Goal: Information Seeking & Learning: Find specific page/section

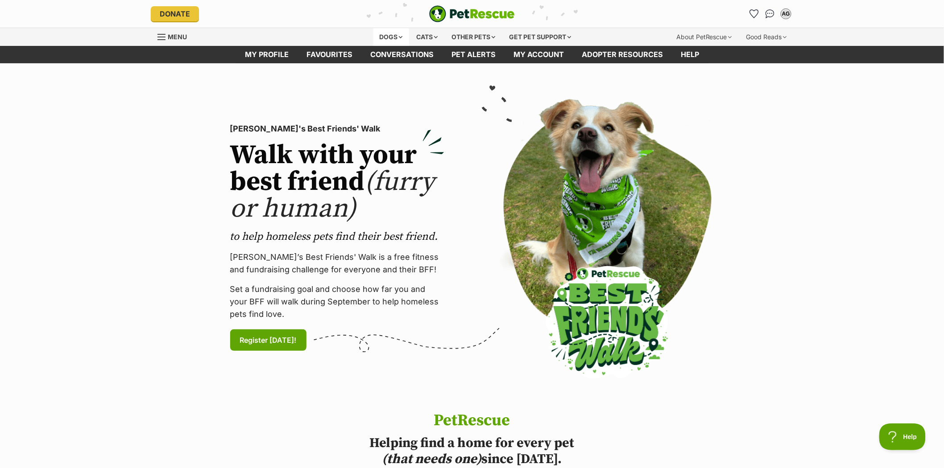
click at [389, 35] on div "Dogs" at bounding box center [391, 37] width 36 height 18
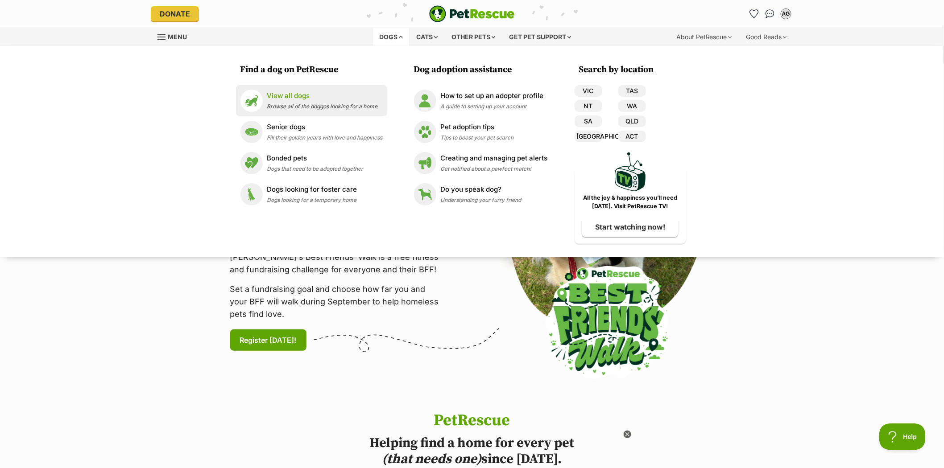
click at [284, 99] on p "View all dogs" at bounding box center [322, 96] width 111 height 10
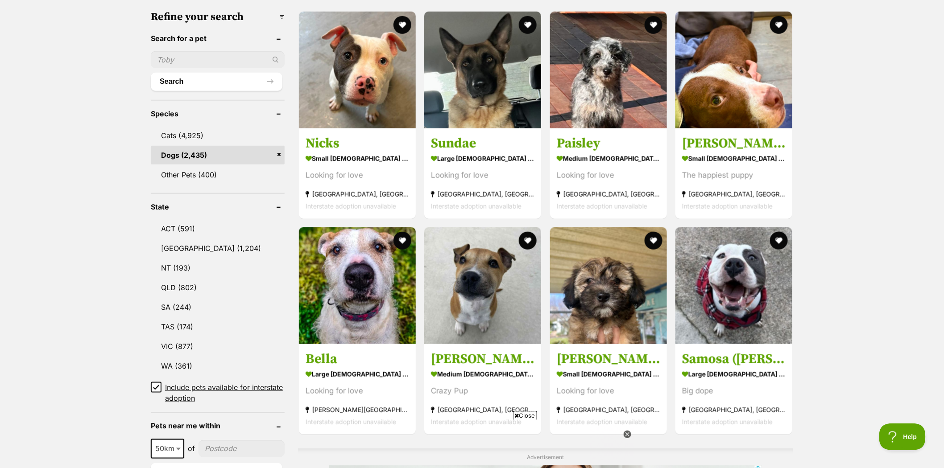
scroll to position [297, 0]
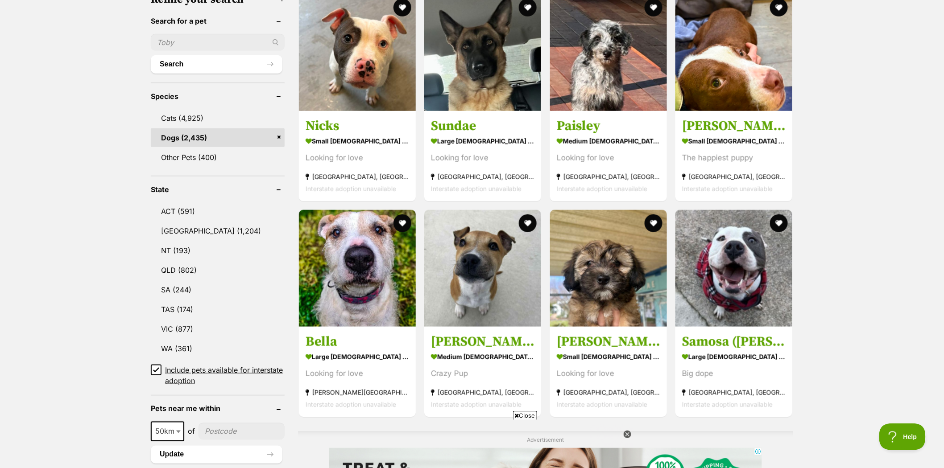
click at [213, 36] on input "text" at bounding box center [218, 42] width 134 height 17
type input "jemima"
click at [173, 58] on button "Search" at bounding box center [217, 64] width 132 height 18
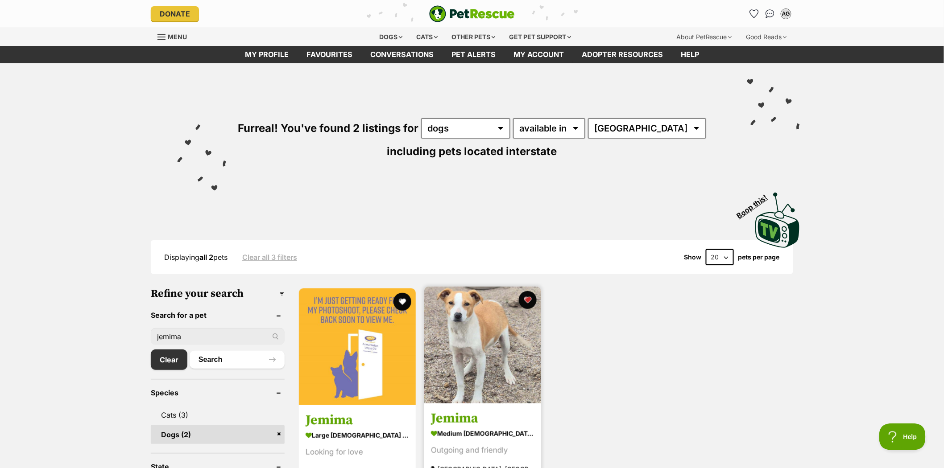
click at [467, 323] on img at bounding box center [482, 345] width 117 height 117
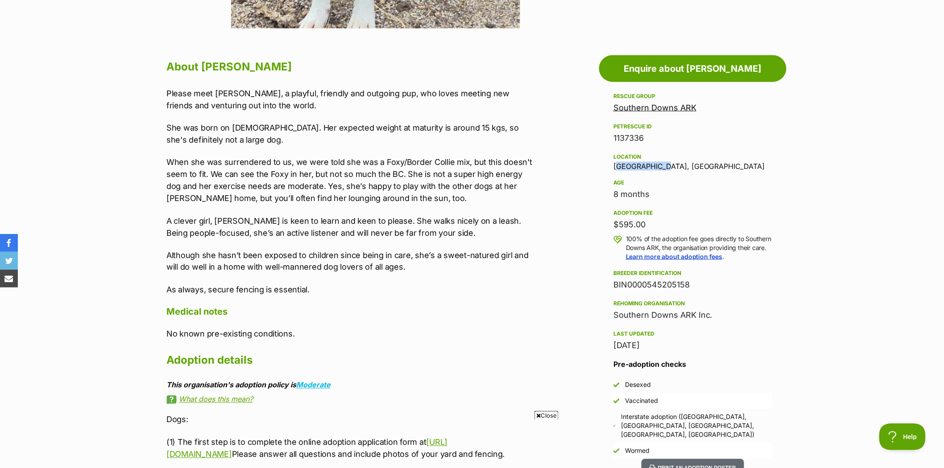
drag, startPoint x: 613, startPoint y: 164, endPoint x: 663, endPoint y: 167, distance: 49.6
click at [663, 167] on div "Location Warwick, QLD" at bounding box center [692, 161] width 159 height 19
copy div "Warwick, QLD"
